Goal: Task Accomplishment & Management: Use online tool/utility

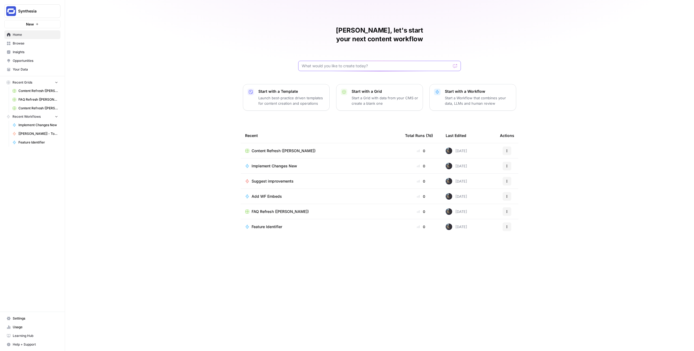
click at [329, 63] on input "text" at bounding box center [376, 65] width 149 height 5
type input "will"
click button "Send" at bounding box center [455, 65] width 7 height 7
click at [507, 149] on icon "button" at bounding box center [507, 150] width 3 height 3
click at [514, 167] on span "Delete" at bounding box center [534, 166] width 43 height 5
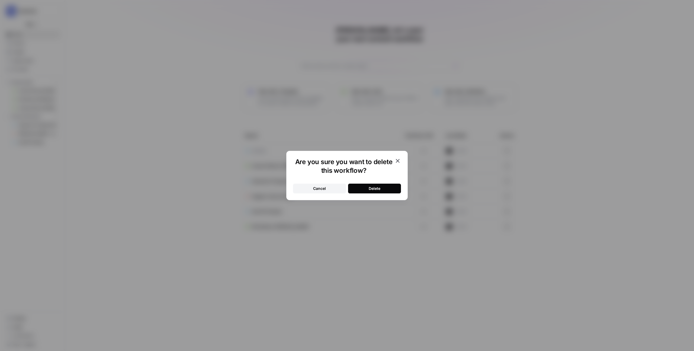
click at [369, 186] on div "Delete" at bounding box center [375, 188] width 12 height 5
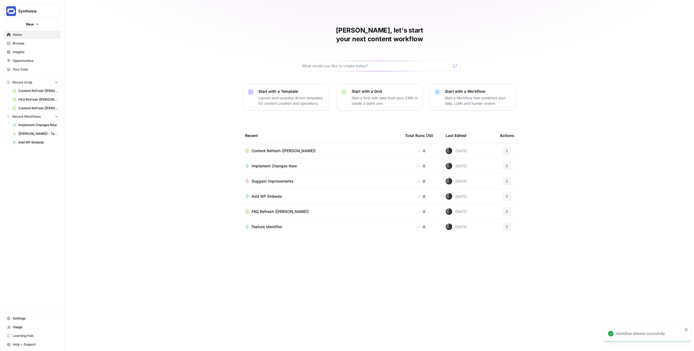
click at [50, 43] on span "Browse" at bounding box center [35, 43] width 45 height 5
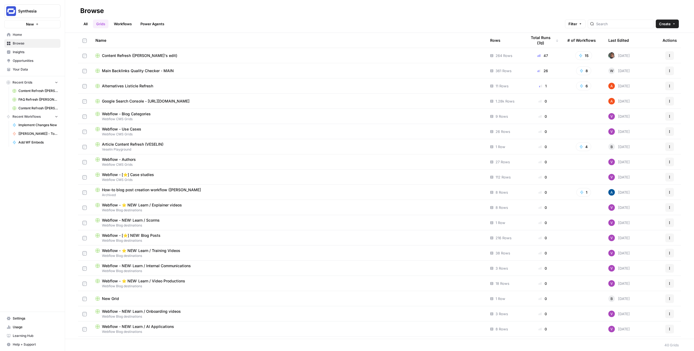
click at [155, 57] on div "Content Refresh ([PERSON_NAME]'s edit)" at bounding box center [288, 55] width 386 height 5
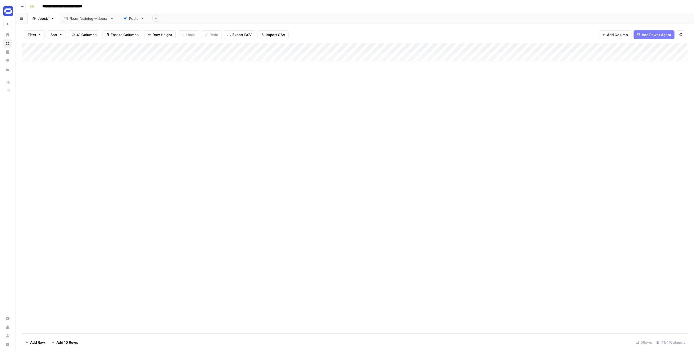
click at [38, 33] on icon "button" at bounding box center [39, 34] width 3 height 3
click at [135, 17] on div "Posts" at bounding box center [133, 18] width 9 height 5
click at [41, 33] on span "Filter" at bounding box center [37, 34] width 9 height 5
type input "Is Draft"
type input "Is Archived"
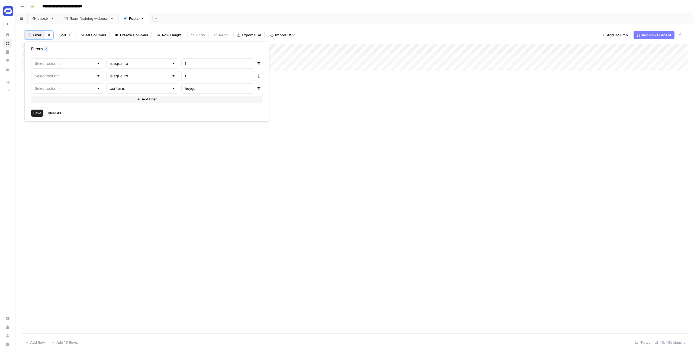
type input "Name (H1)"
click at [197, 89] on input "heygen" at bounding box center [233, 88] width 72 height 5
paste input "How To Create Microlearning Videos in 5 Minutes"
type input "How To Create Microlearning Videos in 5 Minutes"
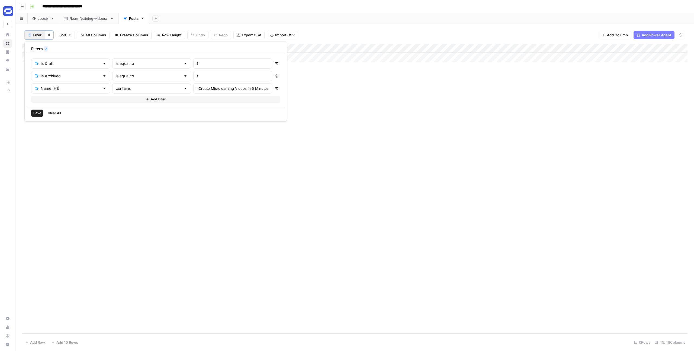
click at [269, 106] on div "Add Column" at bounding box center [355, 188] width 666 height 289
click at [33, 35] on span "Filter" at bounding box center [37, 34] width 9 height 5
click at [275, 76] on icon "button" at bounding box center [276, 75] width 3 height 3
click at [276, 65] on icon "button" at bounding box center [277, 63] width 3 height 3
click at [36, 88] on span "Save" at bounding box center [37, 88] width 8 height 5
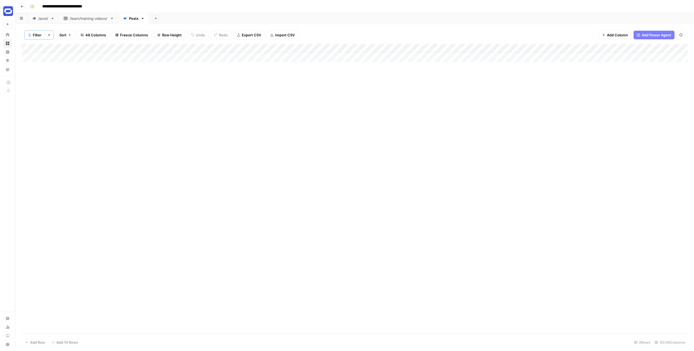
click at [37, 31] on button "1 Filter" at bounding box center [34, 35] width 21 height 9
click at [197, 65] on input "How To Create Microlearning Videos in 5 Minutes" at bounding box center [233, 63] width 72 height 5
paste input "M"
type input "Microlearning"
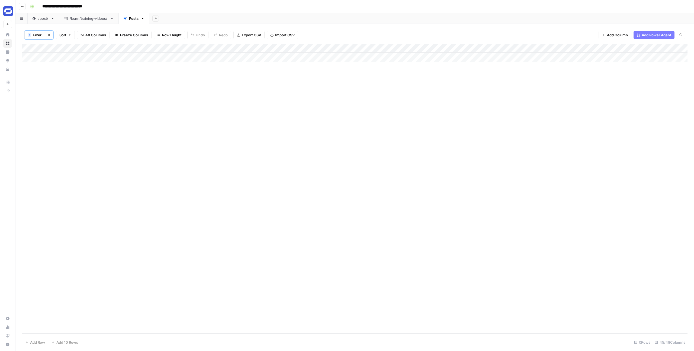
click at [287, 103] on div "Add Column" at bounding box center [355, 188] width 666 height 289
